Goal: Navigation & Orientation: Go to known website

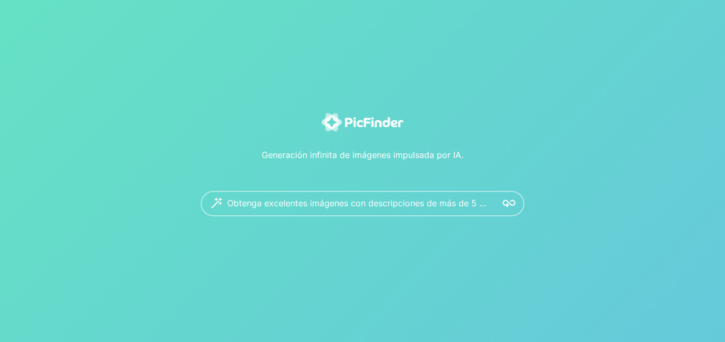
click at [476, 203] on div "Obtenga excelentes imágenes con descripciones de más de 5 palabras." at bounding box center [363, 203] width 324 height 25
click at [512, 203] on img at bounding box center [509, 203] width 13 height 13
click at [507, 202] on img at bounding box center [509, 203] width 13 height 13
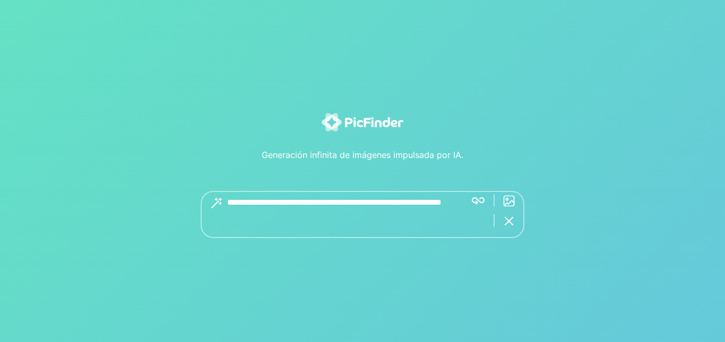
click at [481, 200] on div "Obtenga excelentes imágenes con descripciones de más de 5 palabras." at bounding box center [363, 214] width 324 height 47
